Goal: Find specific page/section

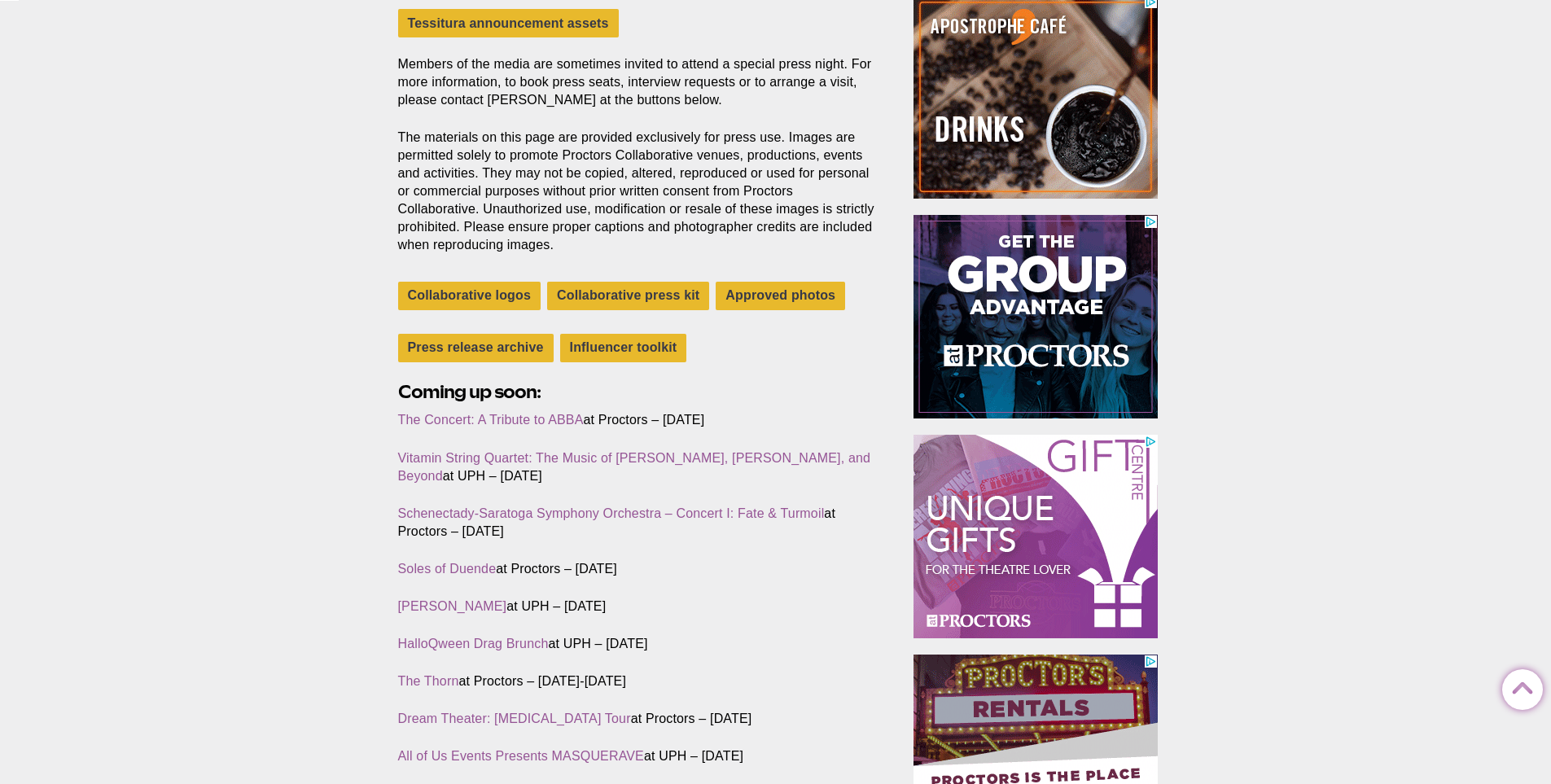
scroll to position [407, 0]
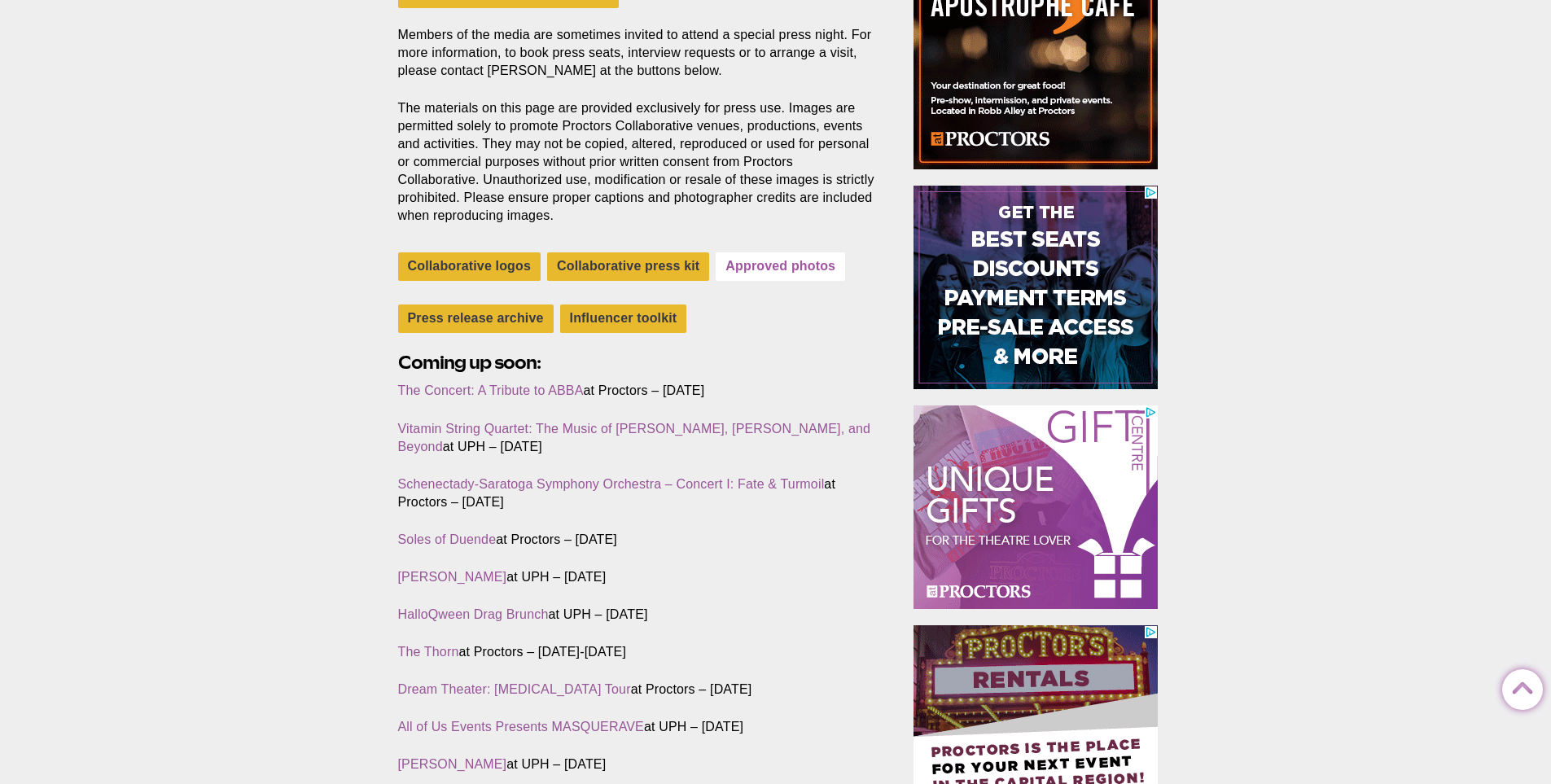
click at [734, 253] on link "Approved photos" at bounding box center [781, 267] width 130 height 28
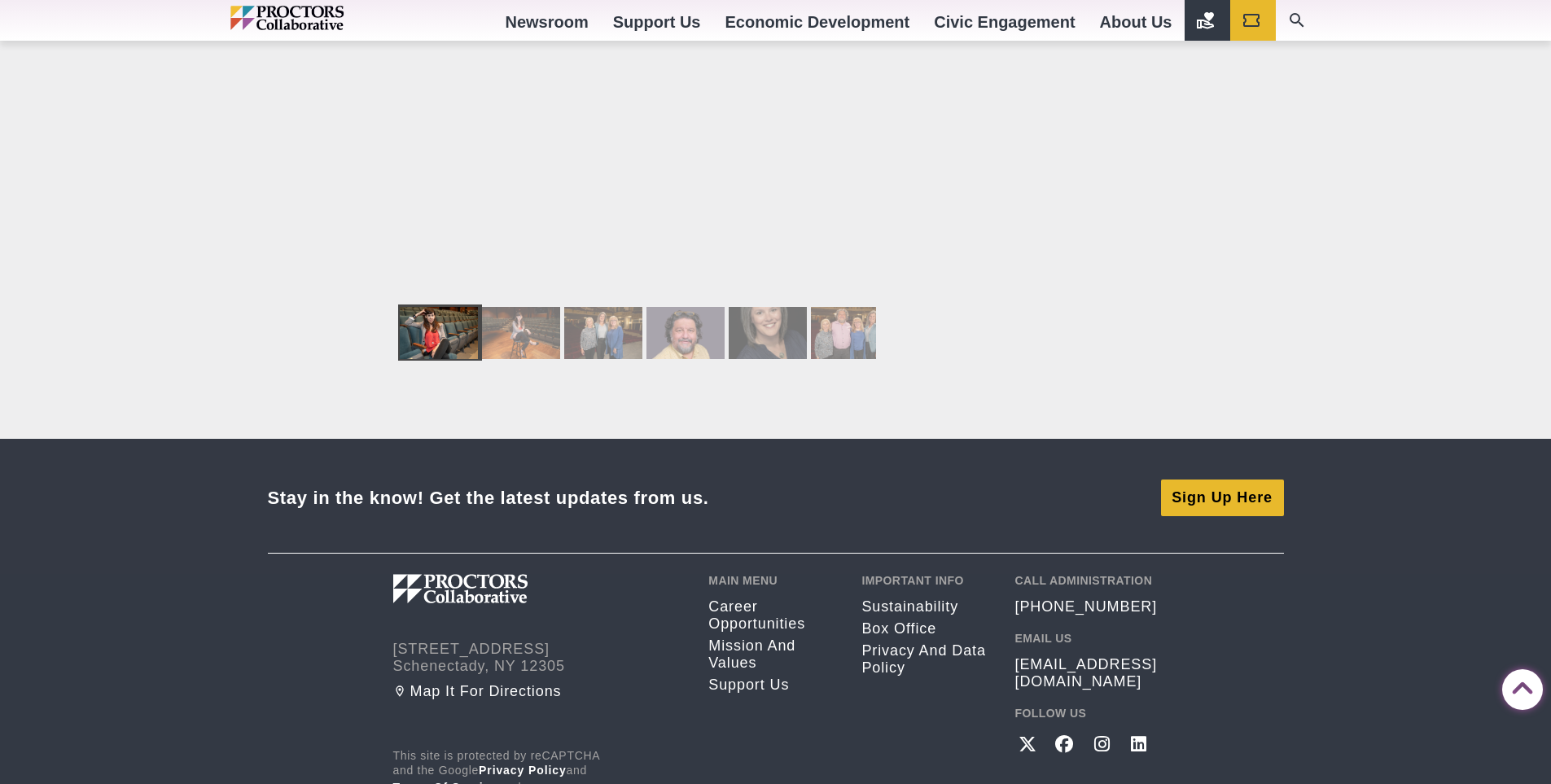
scroll to position [2686, 0]
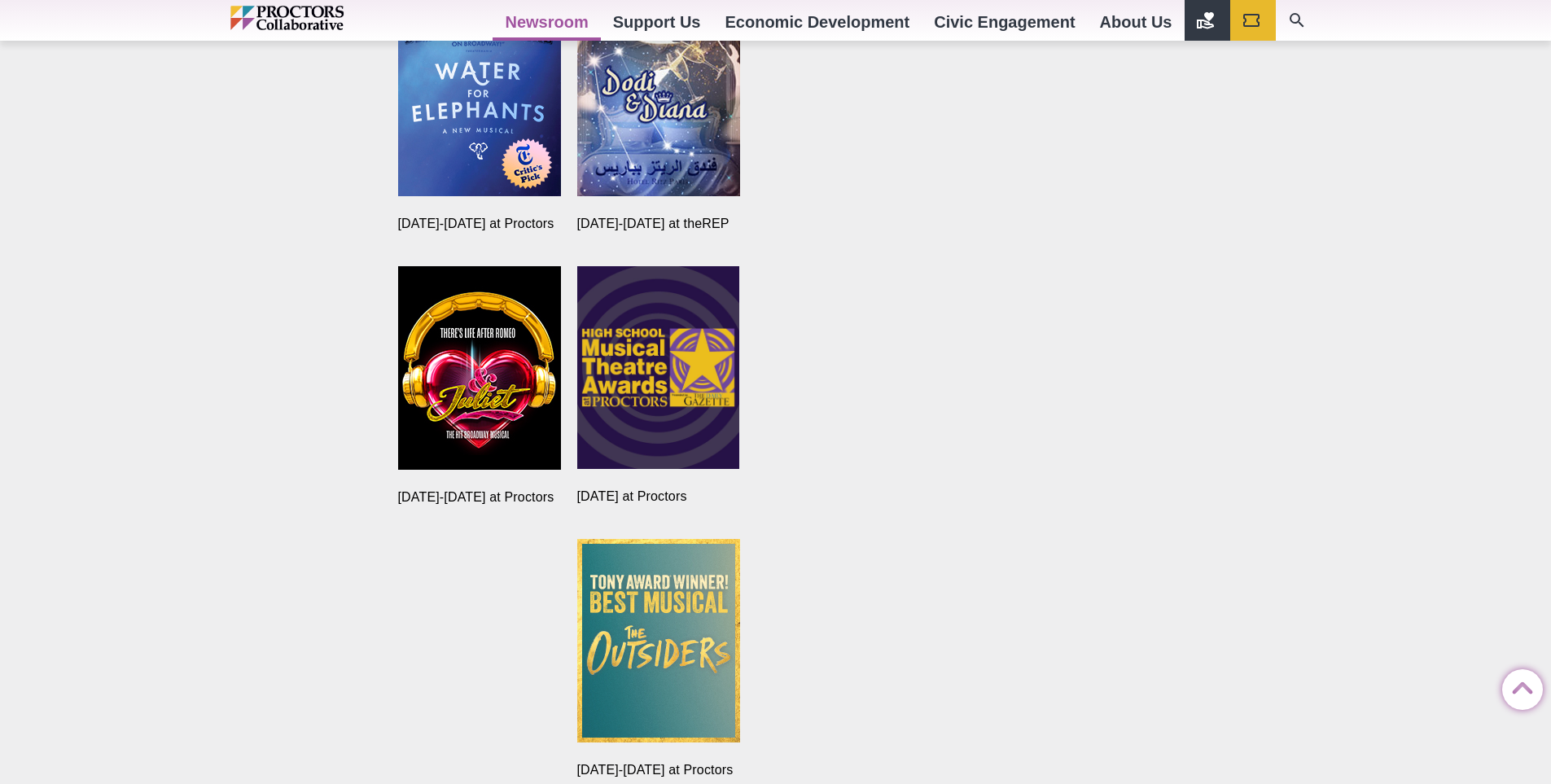
scroll to position [2908, 0]
